Goal: Information Seeking & Learning: Learn about a topic

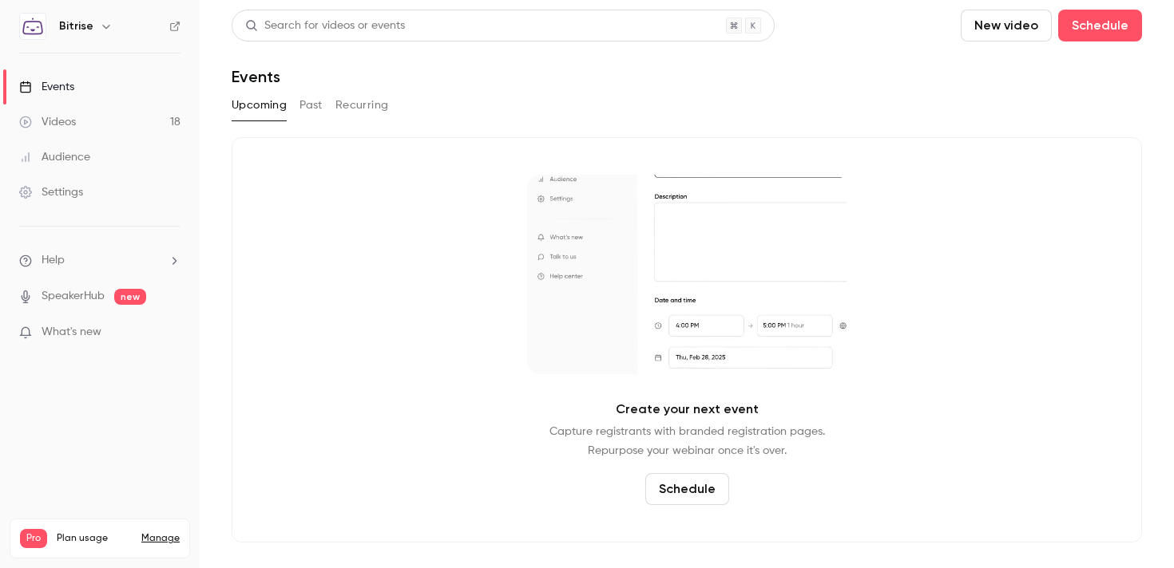
click at [101, 129] on link "Videos 18" at bounding box center [100, 122] width 200 height 35
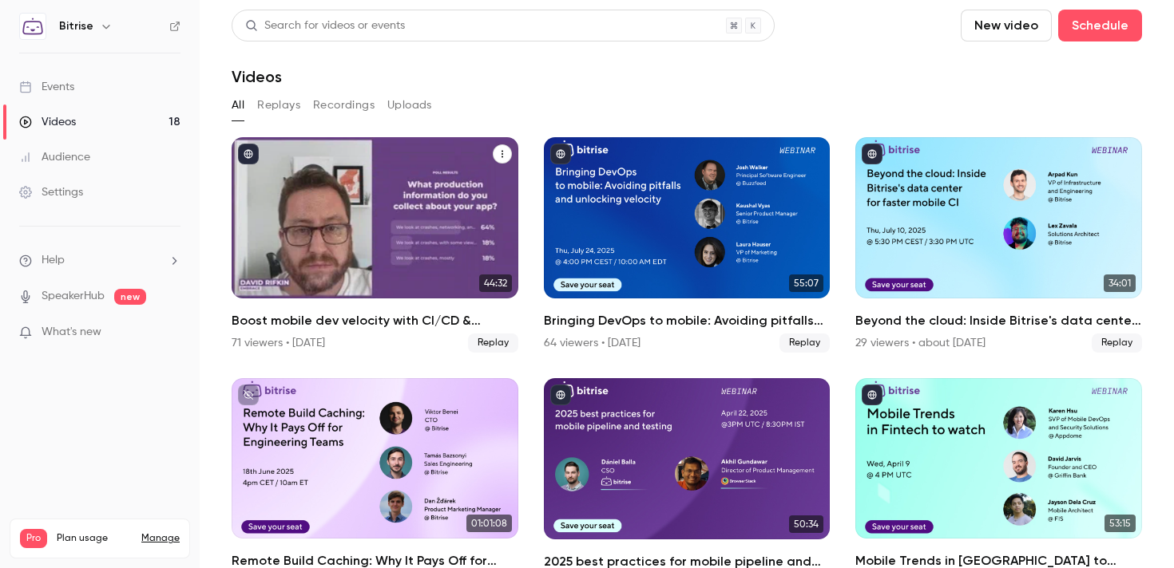
click at [375, 183] on div "Boost mobile dev velocity with CI/CD & observability best practices" at bounding box center [375, 217] width 287 height 161
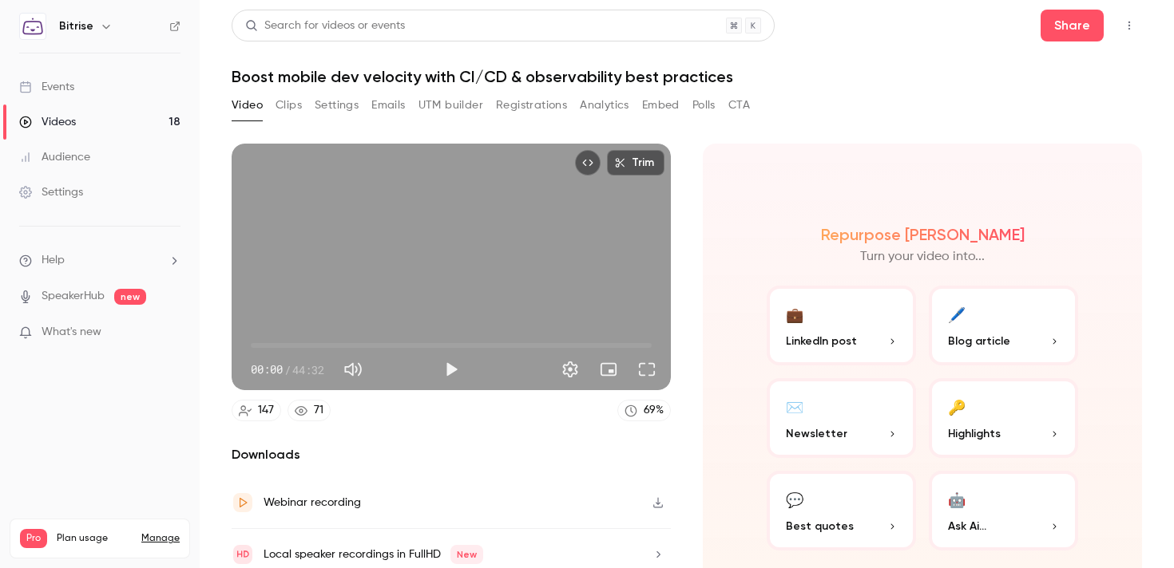
click at [534, 101] on button "Registrations" at bounding box center [531, 106] width 71 height 26
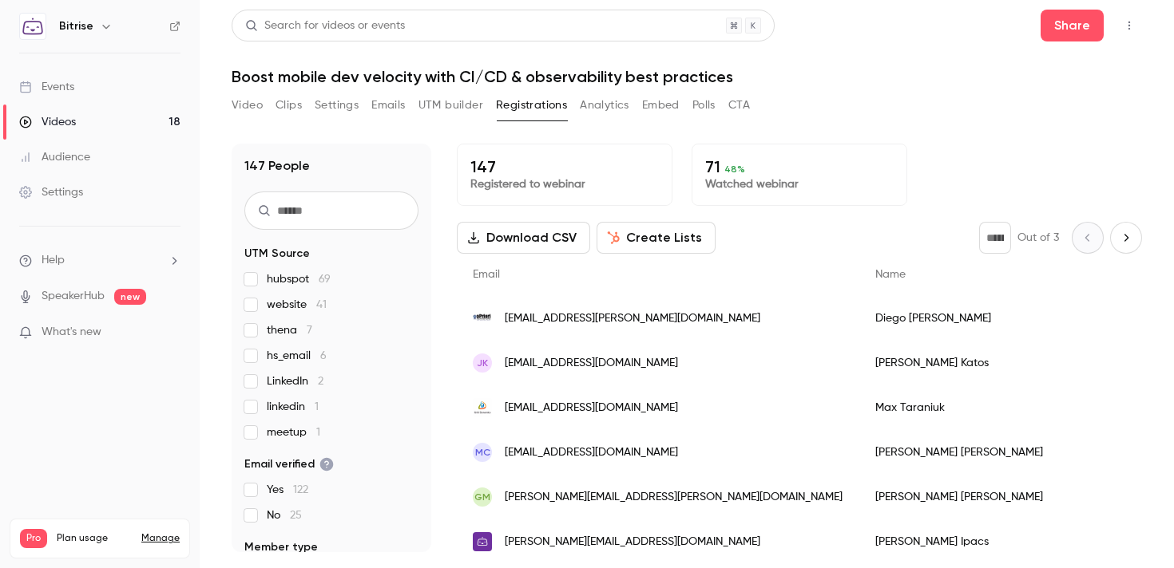
click at [667, 320] on div "[EMAIL_ADDRESS][PERSON_NAME][DOMAIN_NAME]" at bounding box center [658, 318] width 402 height 45
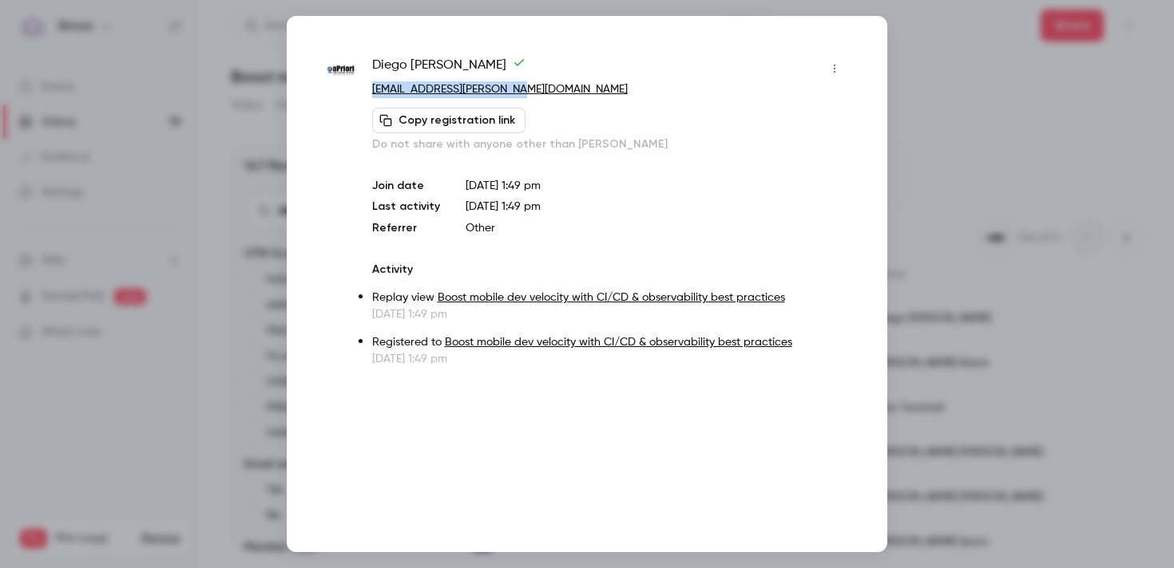
copy link "[EMAIL_ADDRESS][PERSON_NAME][DOMAIN_NAME]"
drag, startPoint x: 513, startPoint y: 85, endPoint x: 372, endPoint y: 95, distance: 141.6
click at [372, 94] on p "[EMAIL_ADDRESS][PERSON_NAME][DOMAIN_NAME]" at bounding box center [609, 89] width 475 height 17
click at [922, 117] on div at bounding box center [587, 284] width 1174 height 568
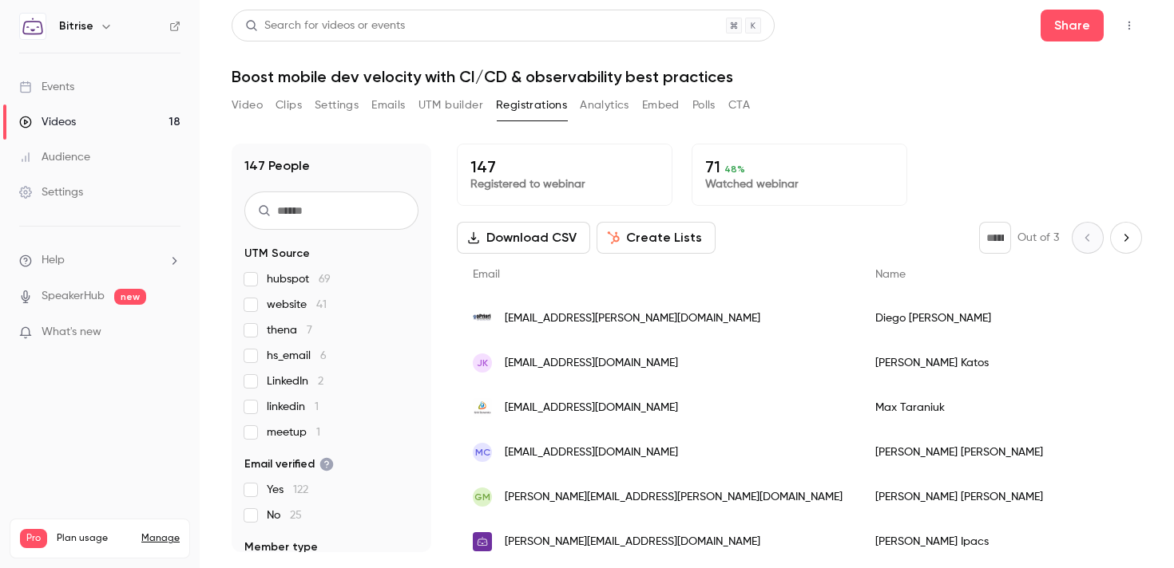
click at [133, 120] on link "Videos 18" at bounding box center [100, 122] width 200 height 35
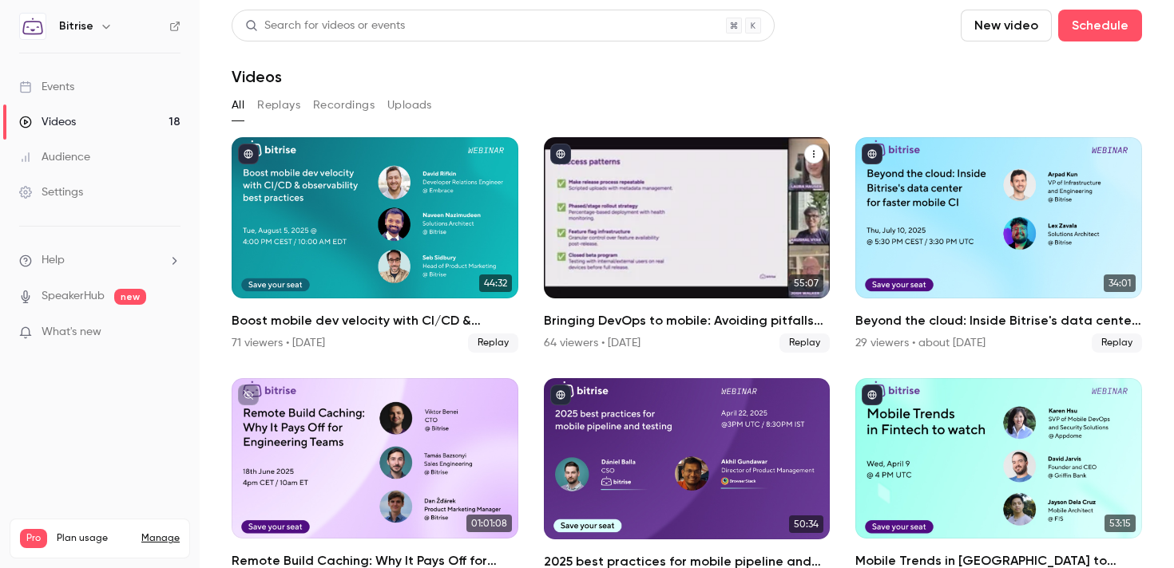
click at [715, 253] on div "Bringing DevOps to mobile: Avoiding pitfalls and unlocking velocity" at bounding box center [687, 217] width 287 height 161
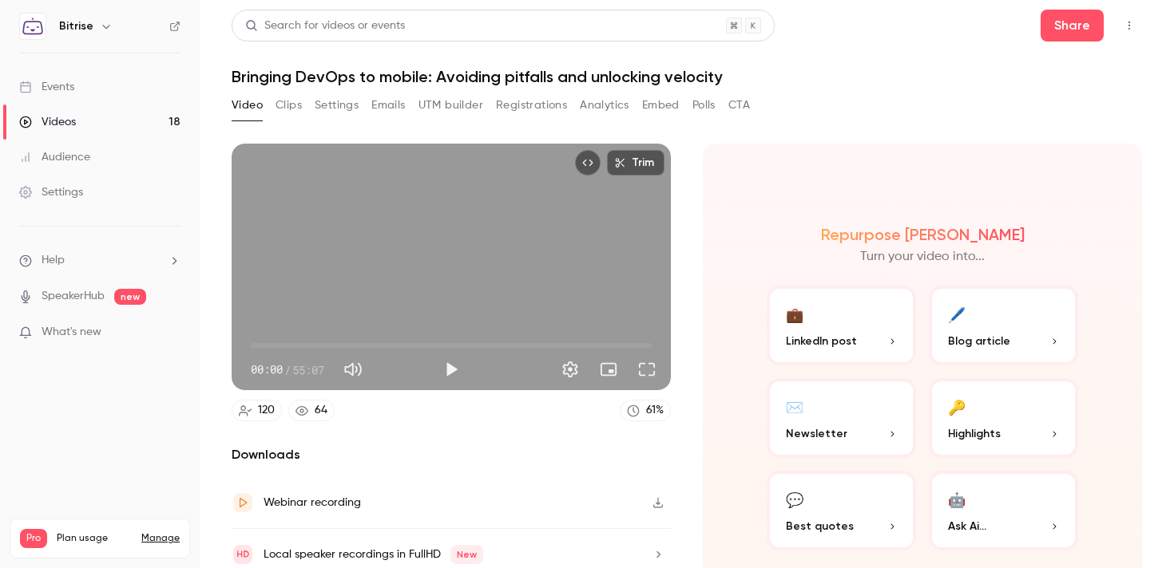
click at [534, 120] on div "Video Clips Settings Emails UTM builder Registrations Analytics Embed Polls CTA" at bounding box center [491, 109] width 518 height 32
click at [505, 103] on button "Registrations" at bounding box center [531, 106] width 71 height 26
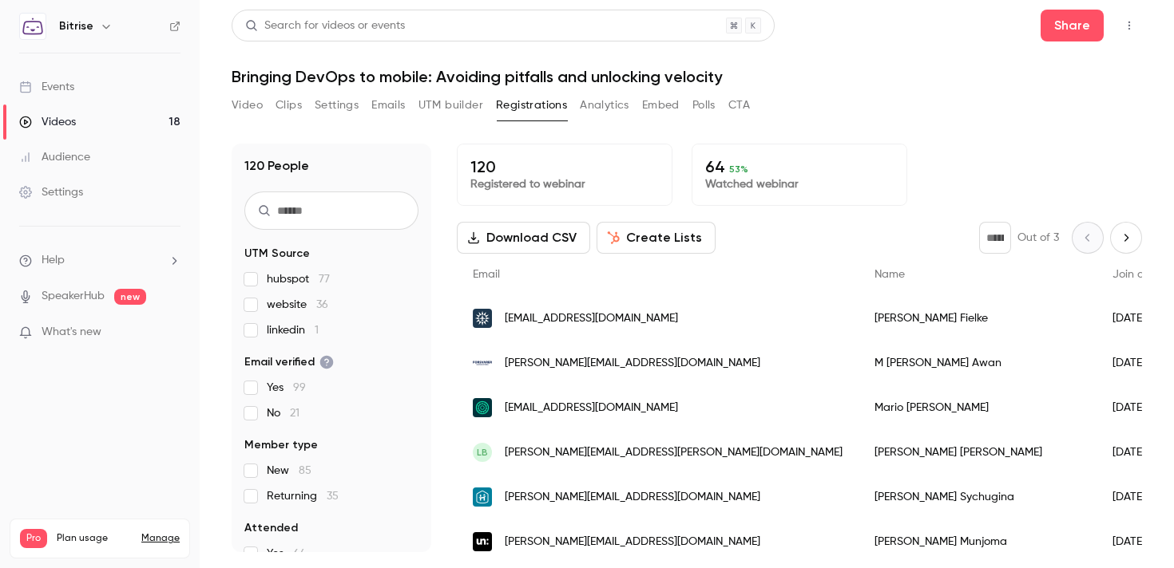
click at [136, 110] on link "Videos 18" at bounding box center [100, 122] width 200 height 35
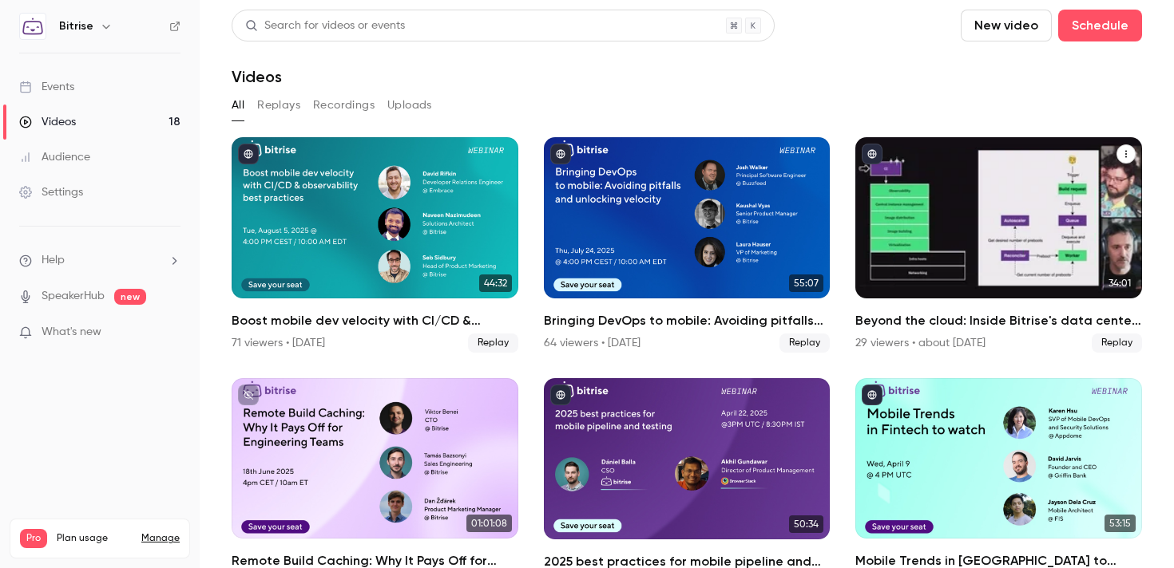
click at [944, 242] on div "Beyond the cloud: Inside Bitrise's data center for faster mobile CI" at bounding box center [998, 217] width 287 height 161
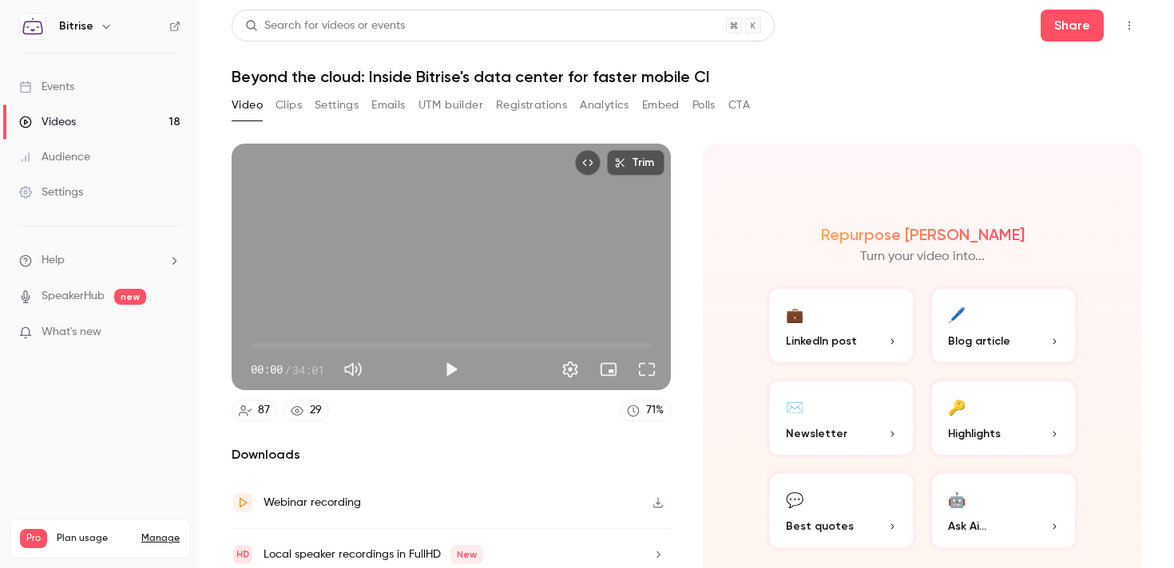
click at [534, 98] on button "Registrations" at bounding box center [531, 106] width 71 height 26
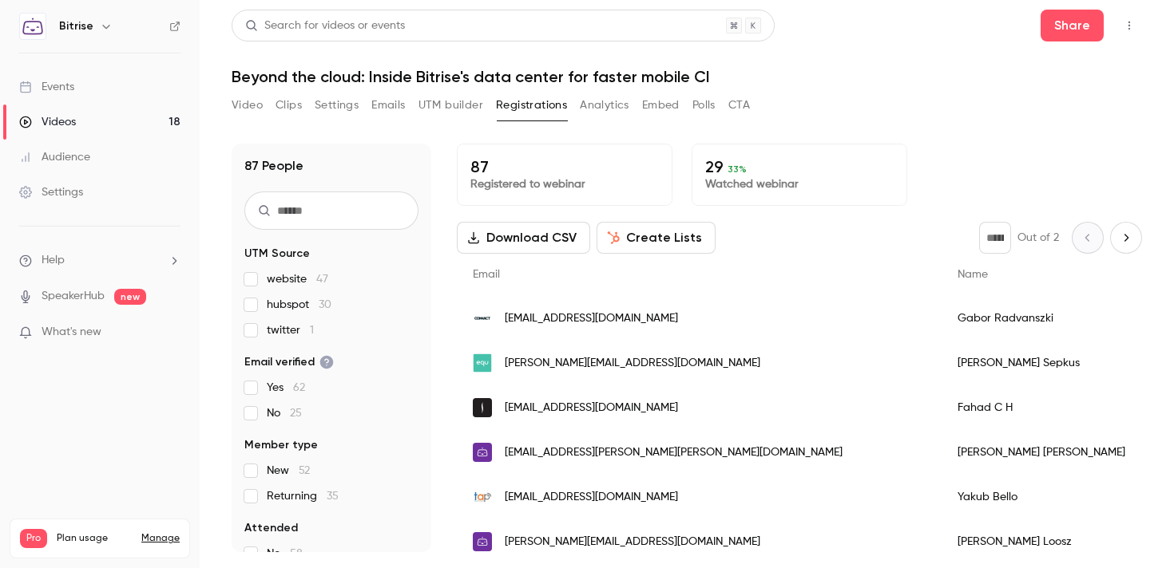
click at [101, 129] on link "Videos 18" at bounding box center [100, 122] width 200 height 35
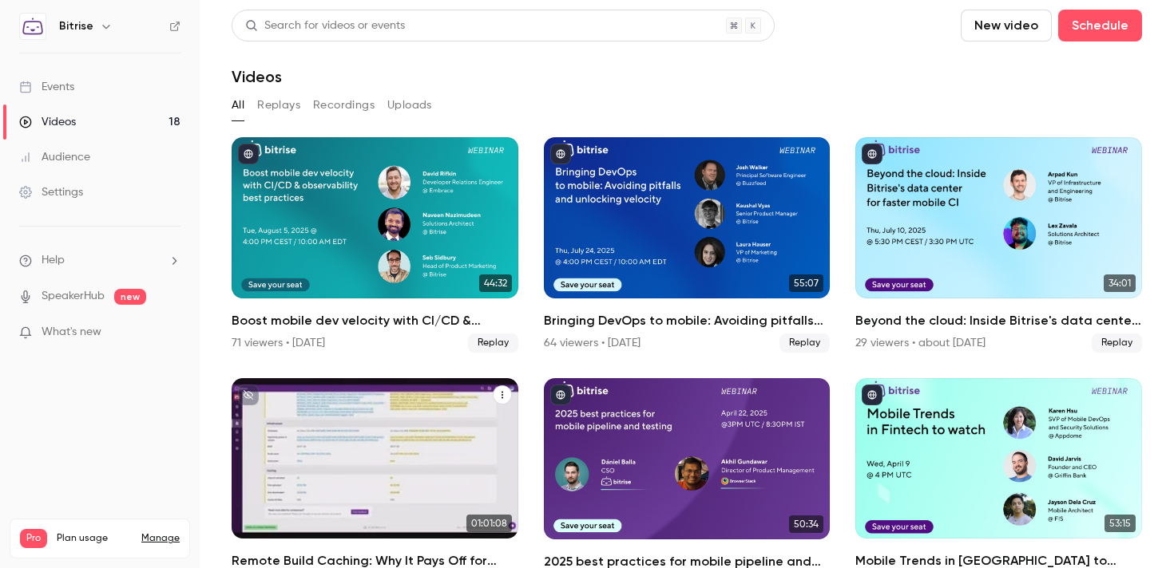
click at [387, 441] on div "Remote Build Caching: Why It Pays Off for Engineering Teams" at bounding box center [375, 458] width 287 height 161
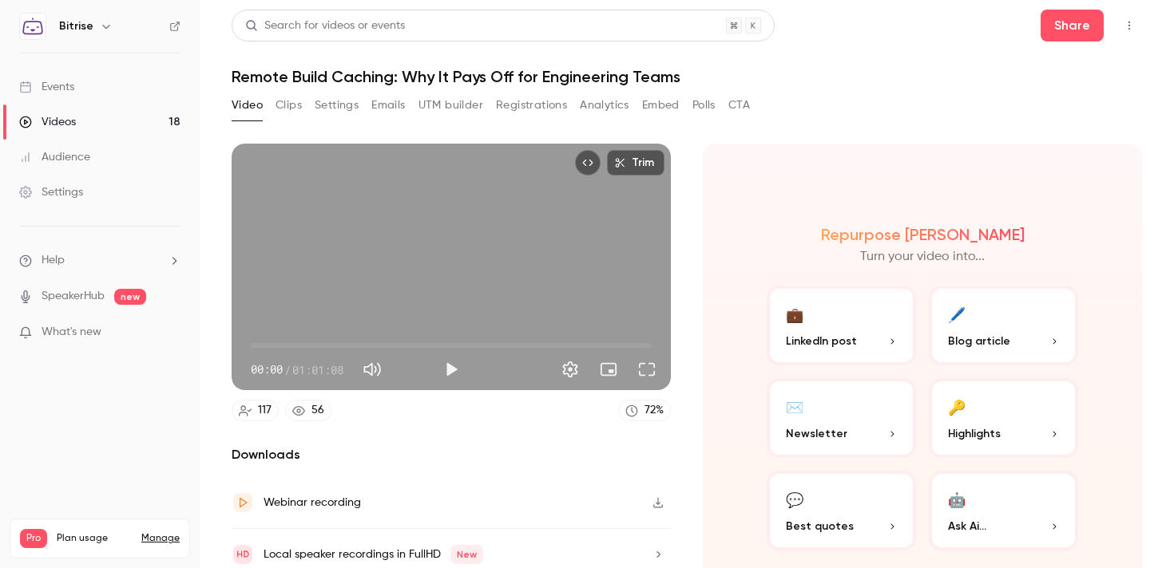
click at [552, 109] on button "Registrations" at bounding box center [531, 106] width 71 height 26
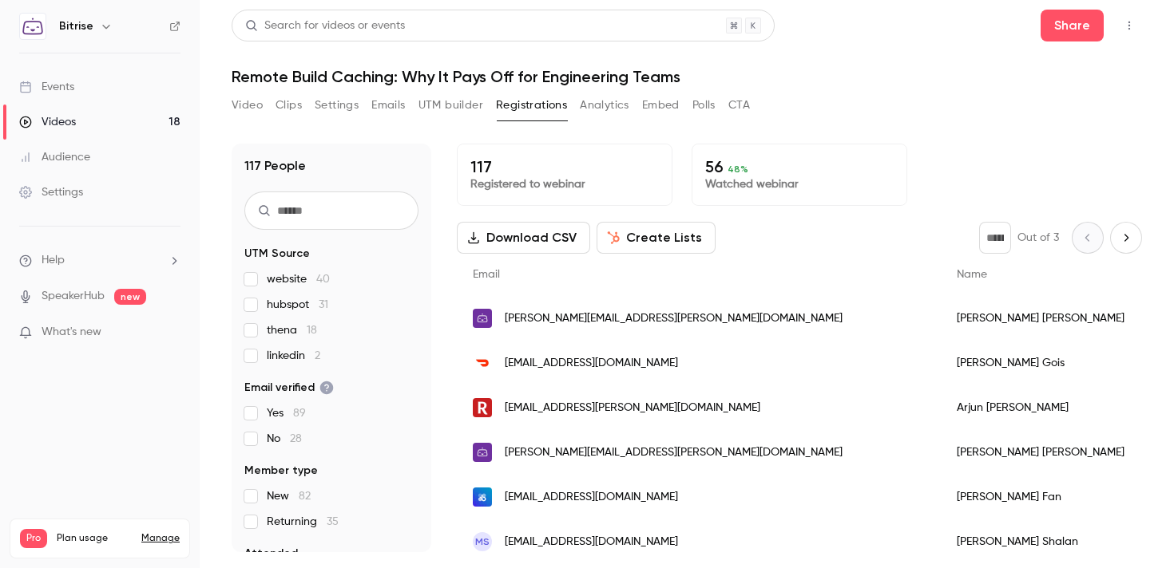
click at [50, 129] on div "Videos" at bounding box center [47, 122] width 57 height 16
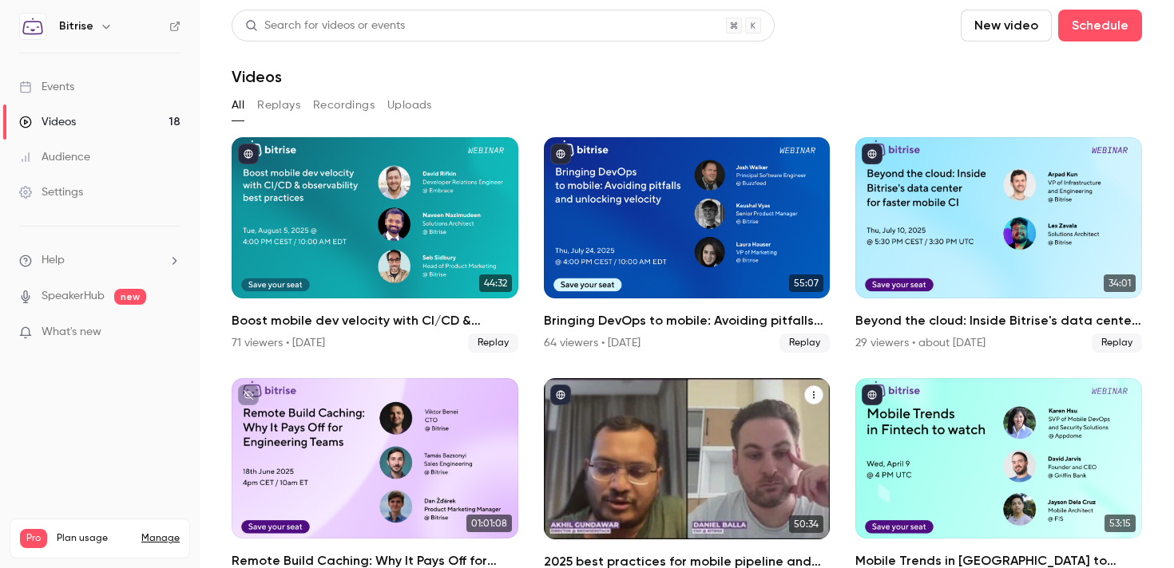
click at [644, 456] on div "2025 best practices for mobile pipeline and testing" at bounding box center [687, 458] width 287 height 161
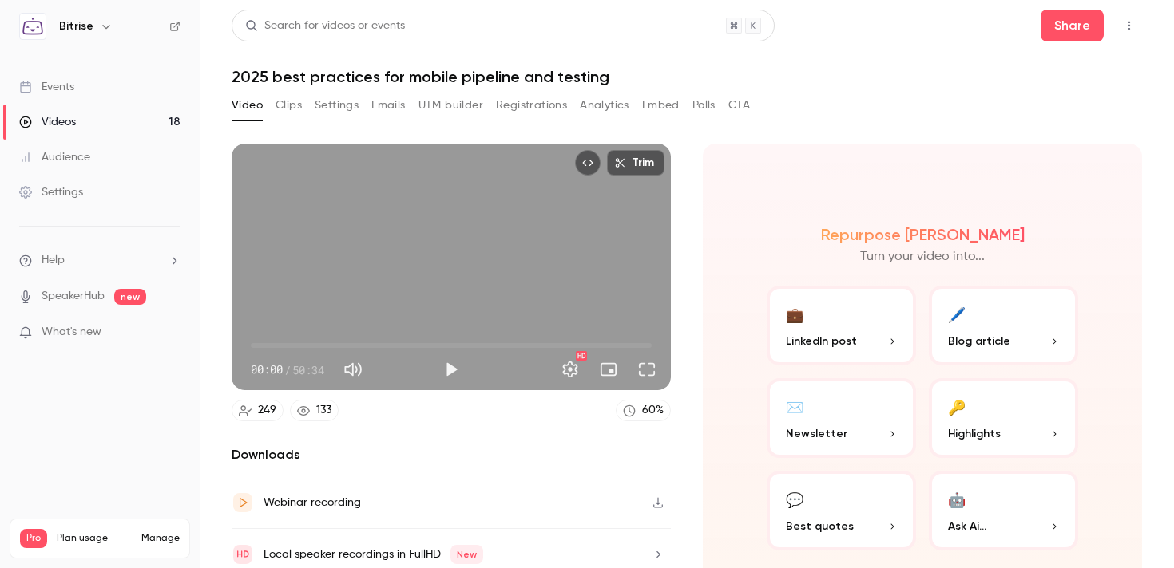
click at [548, 112] on button "Registrations" at bounding box center [531, 106] width 71 height 26
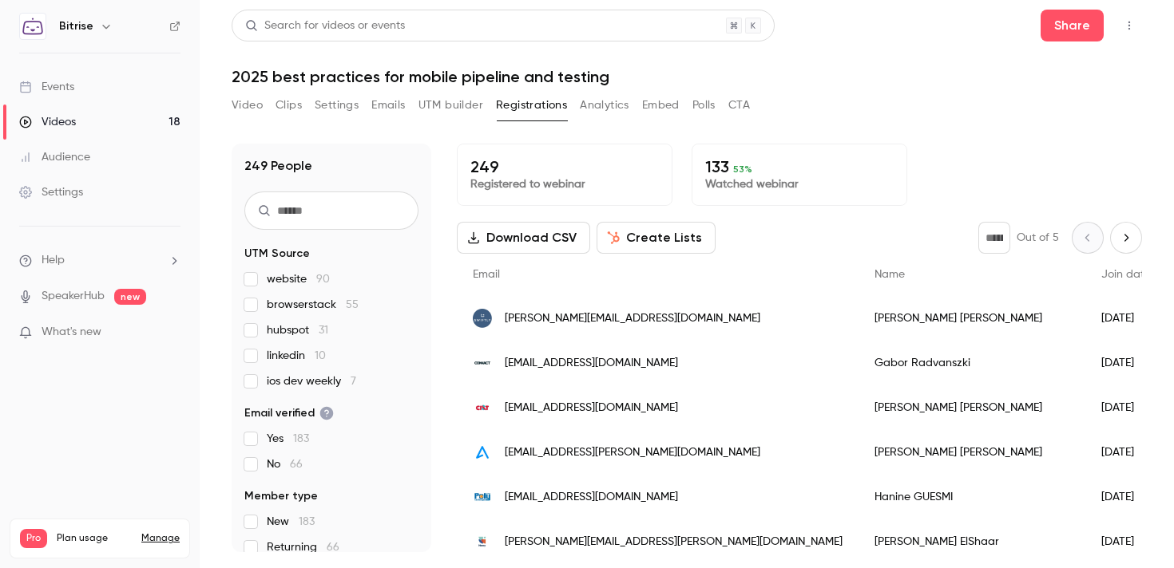
click at [152, 132] on link "Videos 18" at bounding box center [100, 122] width 200 height 35
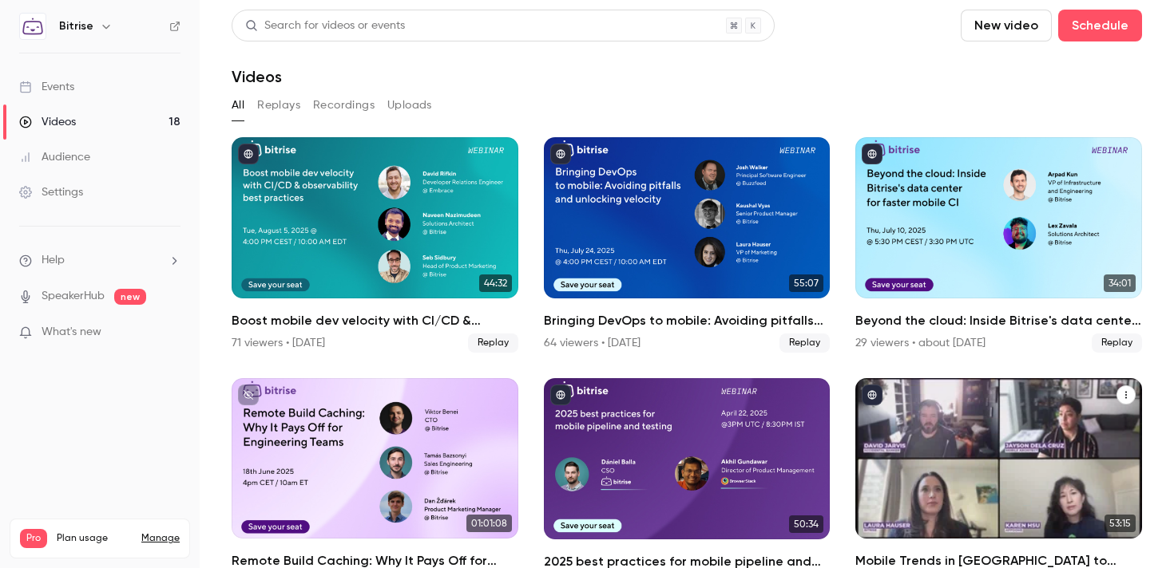
click at [980, 430] on div "Mobile Trends in Fintech to watch" at bounding box center [998, 458] width 287 height 161
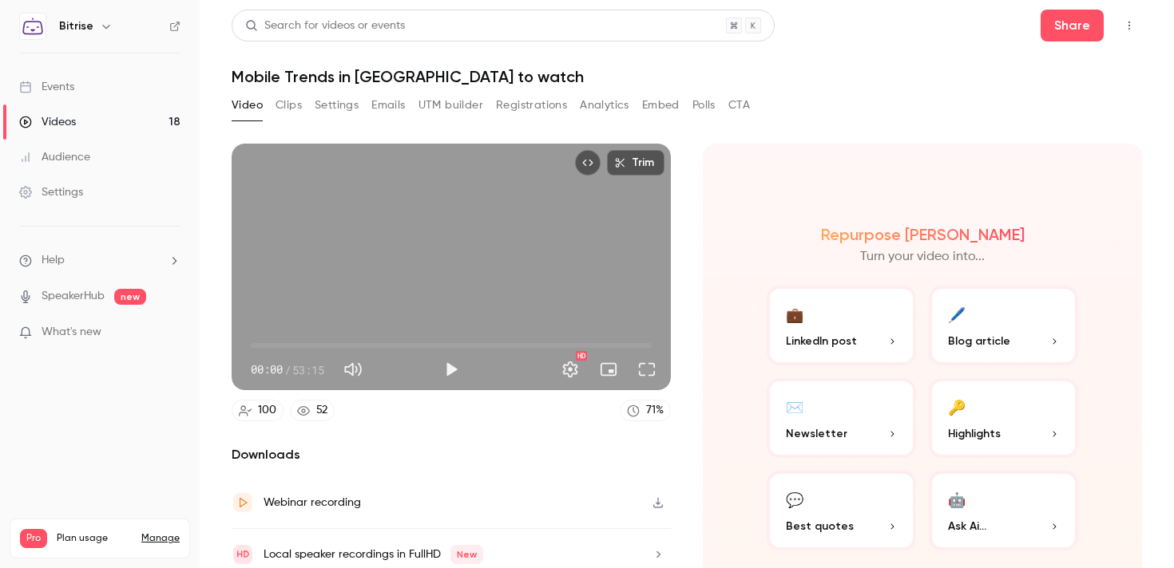
click at [543, 106] on button "Registrations" at bounding box center [531, 106] width 71 height 26
